Goal: Check status: Check status

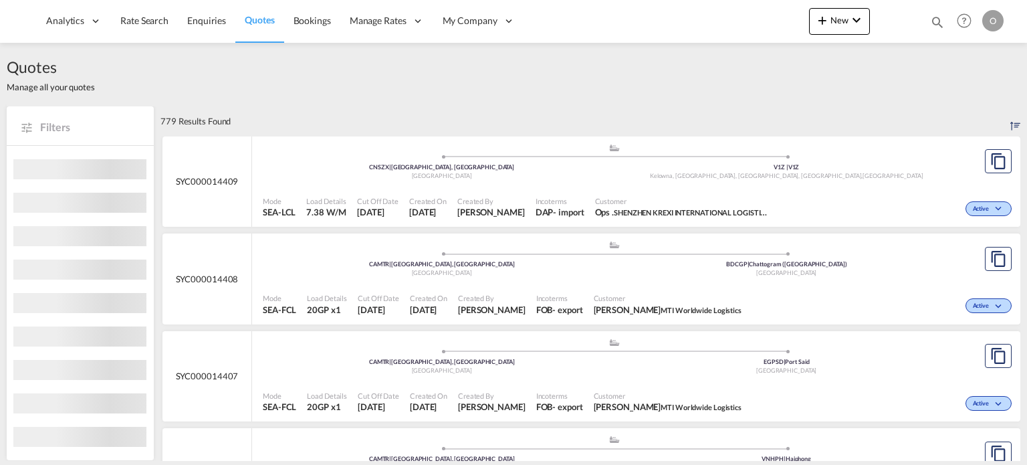
click at [937, 17] on md-icon "icon-magnify" at bounding box center [937, 22] width 15 height 15
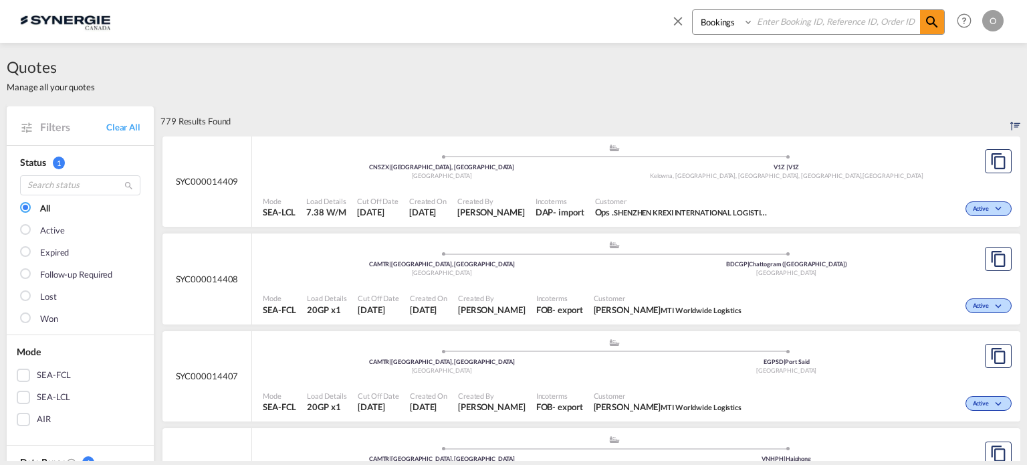
click at [716, 27] on select "Bookings Quotes Enquiries" at bounding box center [725, 22] width 64 height 24
select select "Quotes"
click at [693, 10] on select "Bookings Quotes Enquiries" at bounding box center [725, 22] width 64 height 24
click at [775, 28] on input at bounding box center [836, 21] width 166 height 23
paste input "SYC000013031"
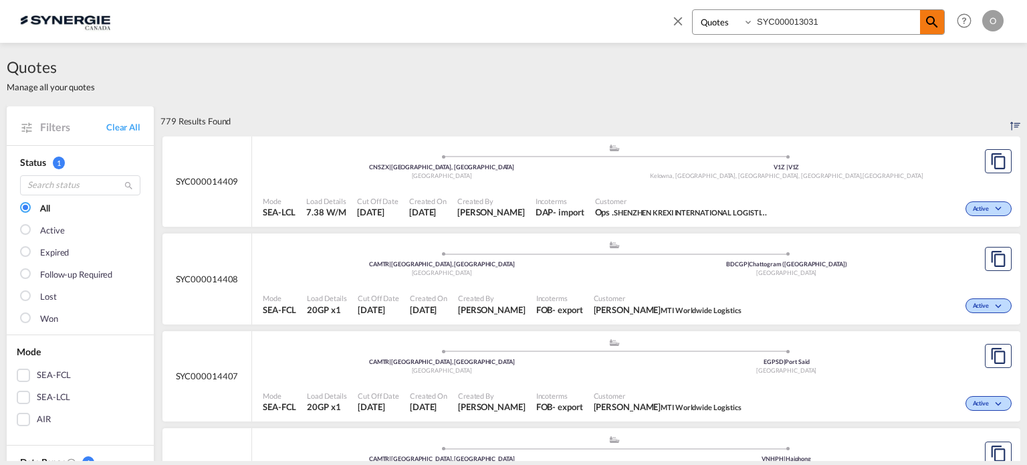
type input "SYC000013031"
click at [929, 22] on md-icon "icon-magnify" at bounding box center [932, 22] width 16 height 16
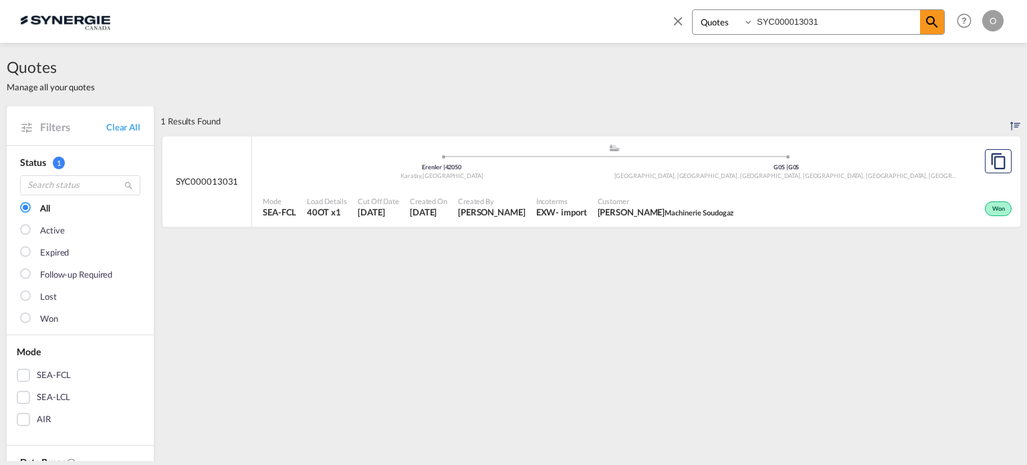
click at [538, 203] on span "Incoterms" at bounding box center [561, 201] width 51 height 10
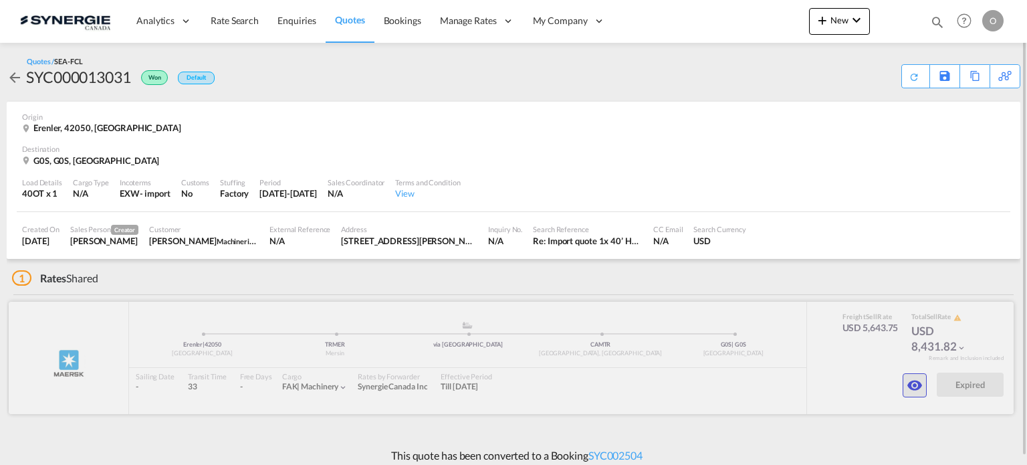
click at [917, 385] on md-icon "icon-eye" at bounding box center [915, 385] width 16 height 16
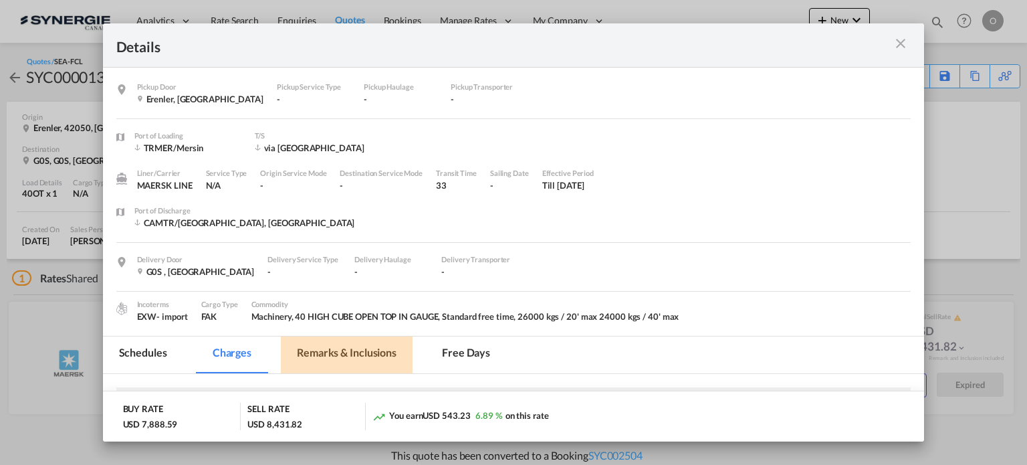
click at [346, 352] on md-tab-item "Remarks & Inclusions" at bounding box center [347, 354] width 132 height 37
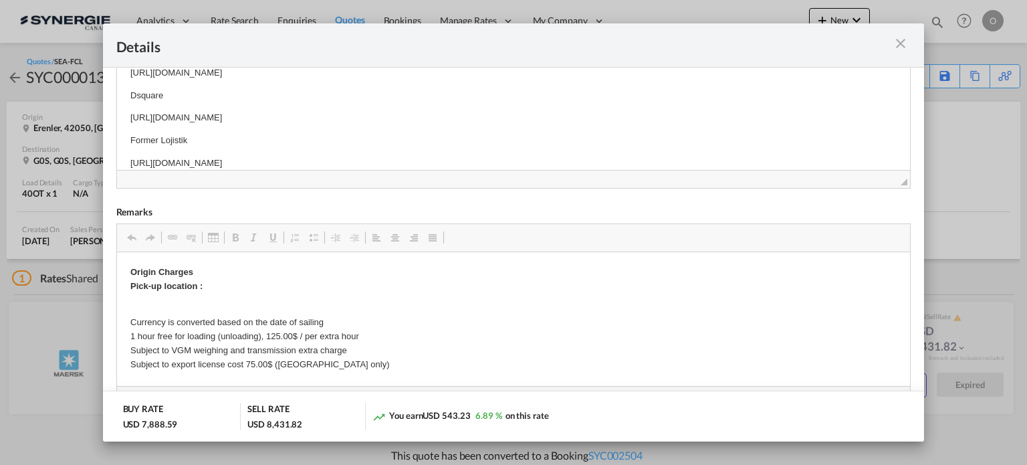
scroll to position [376, 0]
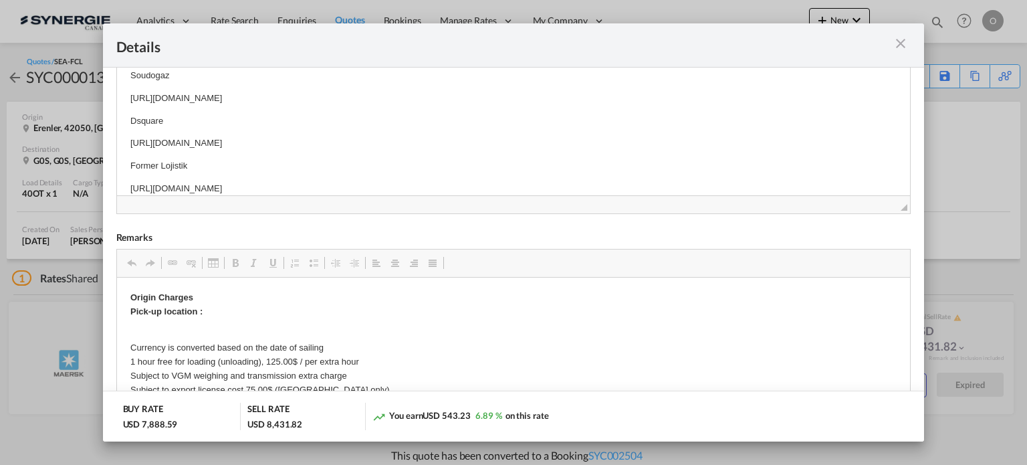
drag, startPoint x: 476, startPoint y: 128, endPoint x: 400, endPoint y: 104, distance: 79.5
drag, startPoint x: 130, startPoint y: 142, endPoint x: 472, endPoint y: 149, distance: 342.4
click at [472, 149] on p "https://app.frontapp.com/open/msg_1g673rbj?key=2ZFkP4jDMc9JRHGs9__iSf8IV64Lzjkj" at bounding box center [513, 143] width 767 height 14
click at [481, 141] on p "https://app.frontapp.com/open/msg_1g673rbj?key=2ZFkP4jDMc9JRHGs9__iSf8IV64Lzjkj" at bounding box center [513, 143] width 767 height 14
drag, startPoint x: 474, startPoint y: 142, endPoint x: 127, endPoint y: 136, distance: 347.0
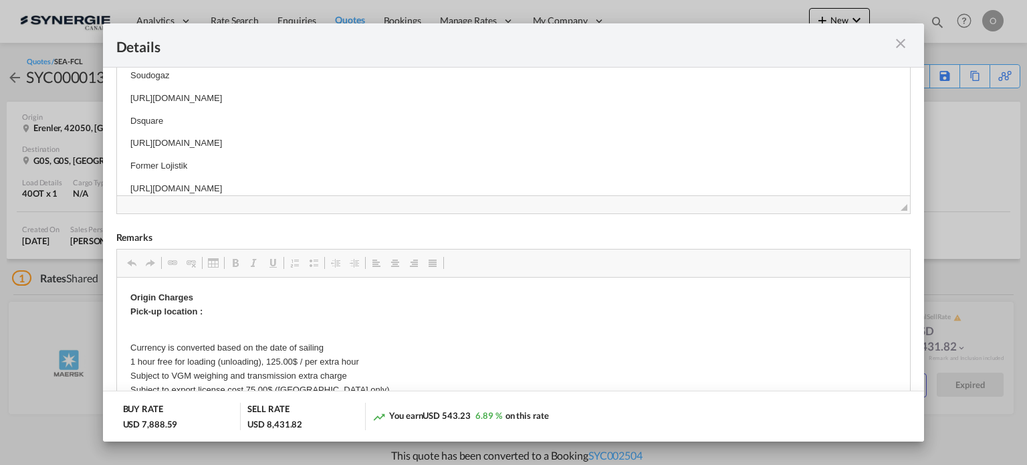
click at [127, 136] on html "Soudogaz https://app.frontapp.com/open/msg_1g2pmlvz?key=gQqU1NA4z6Ws61oFDDkWmJ3…" at bounding box center [513, 132] width 794 height 154
click at [182, 152] on span "Copy" at bounding box center [193, 149] width 41 height 19
copy p "https://app.frontapp.com/open/msg_1g673rbj?key=2ZFkP4jDMc9JRHGs9__iSf8IV64Lzjkj"
